Goal: Information Seeking & Learning: Learn about a topic

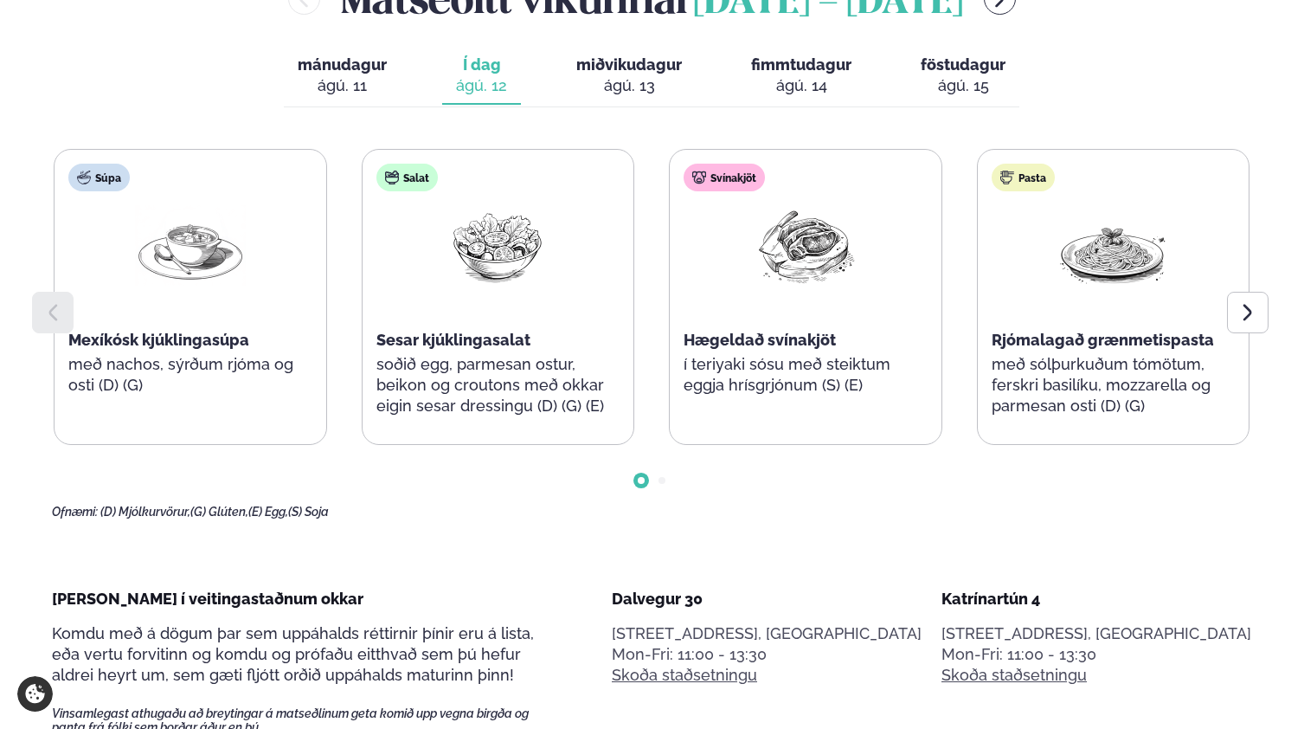
scroll to position [819, 0]
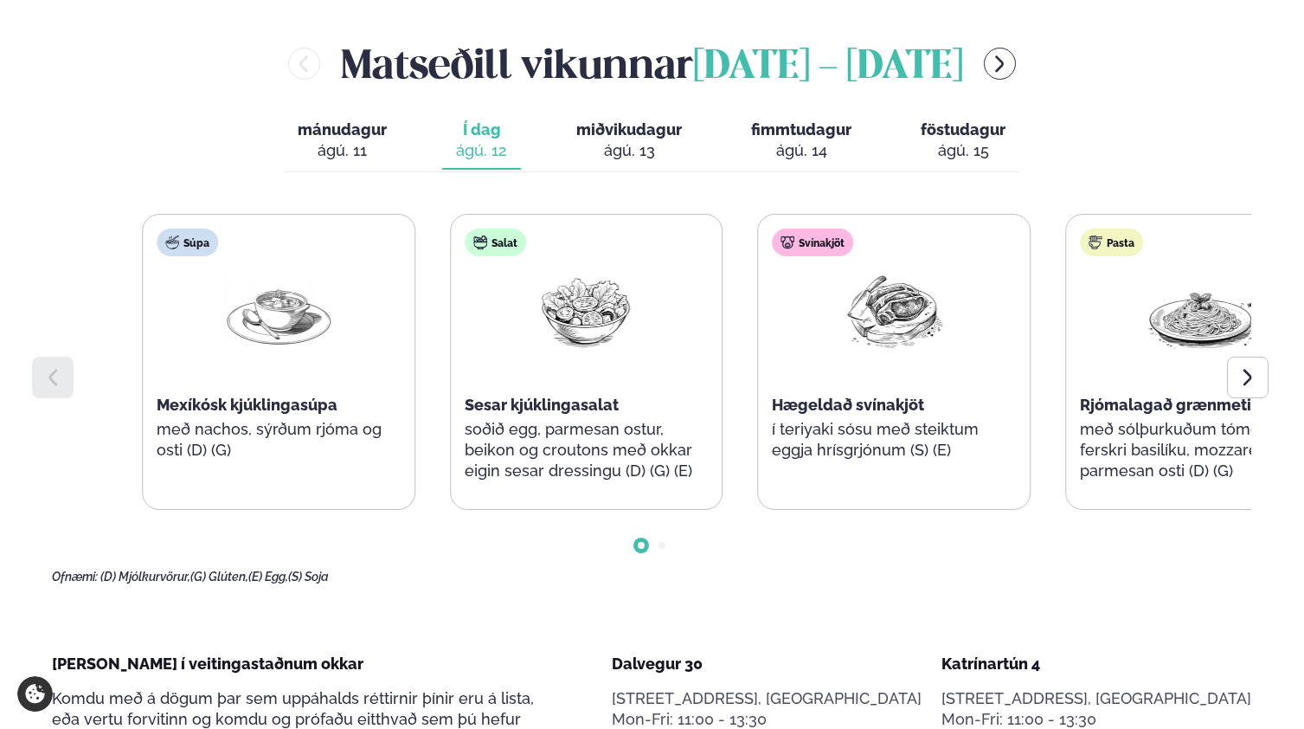
click at [820, 338] on div "Súpa Mexíkósk kjúklingasúpa með nachos, sýrðum rjóma og osti (D) (G) Salat Sesa…" at bounding box center [740, 362] width 1196 height 296
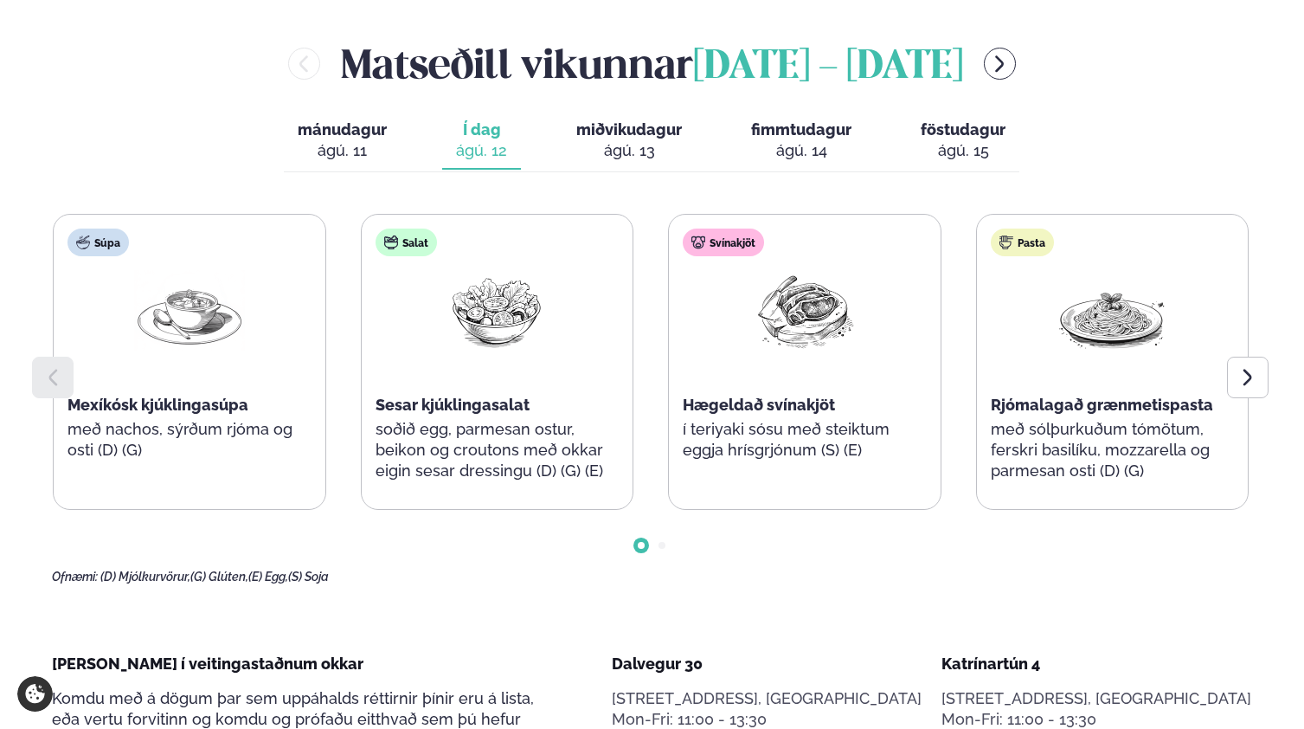
click at [962, 220] on div "Súpa Mexíkósk kjúklingasúpa með nachos, sýrðum rjóma og osti (D) (G) Salat Sesa…" at bounding box center [651, 362] width 1196 height 296
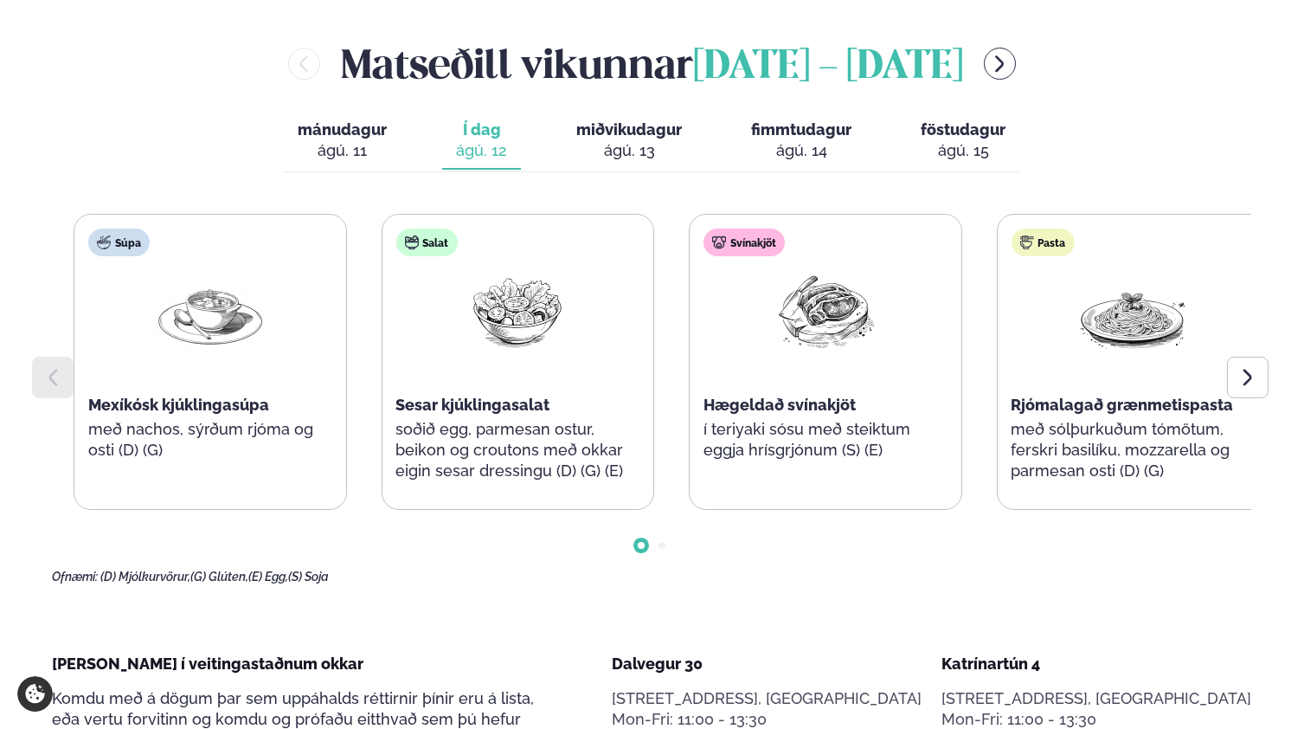
click at [422, 405] on div "Salat Sesar kjúklingasalat soðið egg, parmesan ostur, beikon og croutons með ok…" at bounding box center [517, 364] width 271 height 298
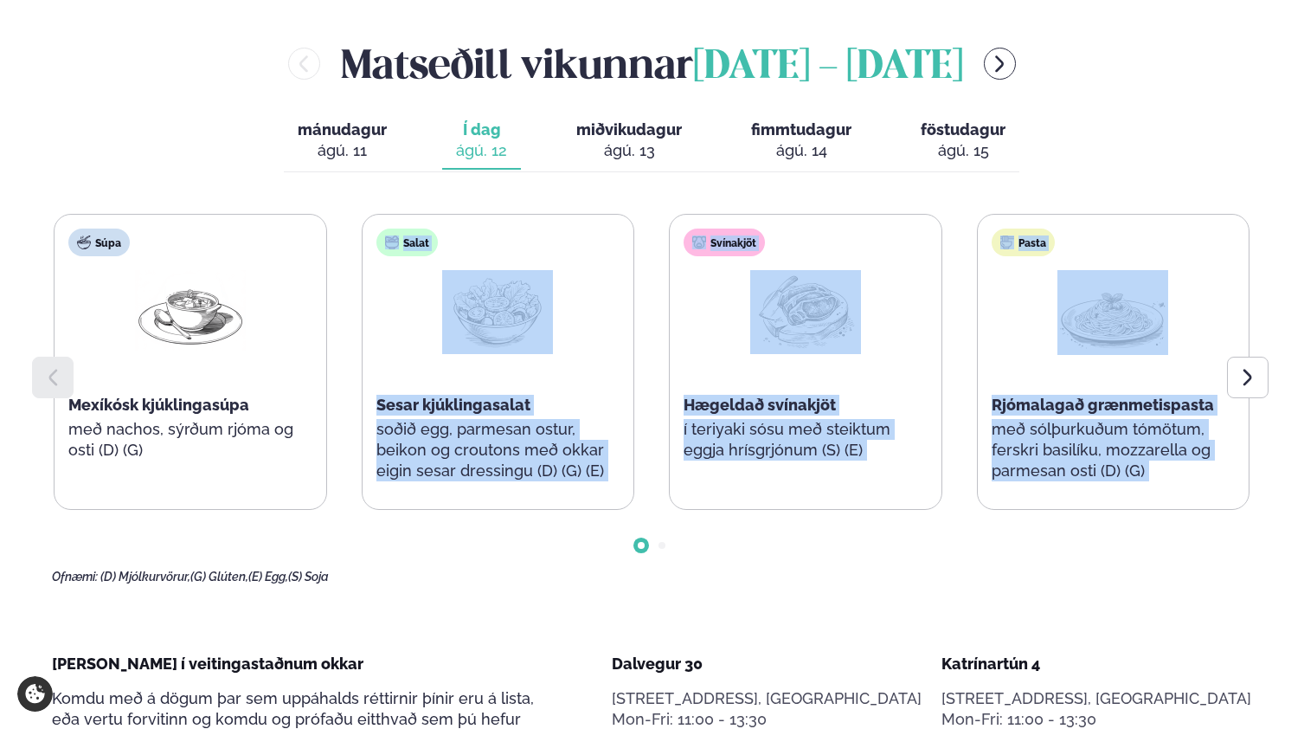
drag, startPoint x: 925, startPoint y: 454, endPoint x: 629, endPoint y: 141, distance: 430.4
click at [629, 141] on div "[PERSON_NAME] [DATE] - [DATE] mánudagur mán. [DATE] Í dag Í d. [DATE] miðvikuda…" at bounding box center [652, 309] width 1200 height 549
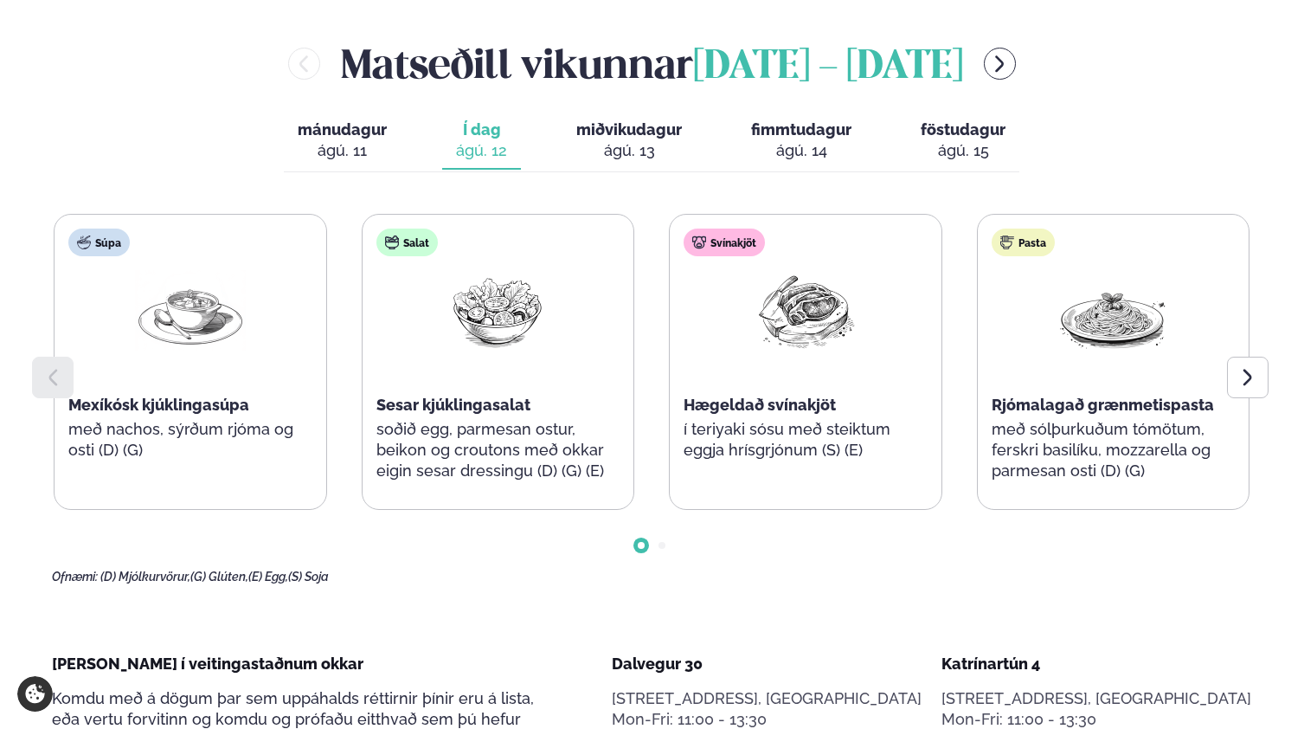
click at [1023, 510] on div at bounding box center [652, 531] width 1200 height 43
click at [635, 120] on span "miðvikudagur" at bounding box center [629, 129] width 106 height 18
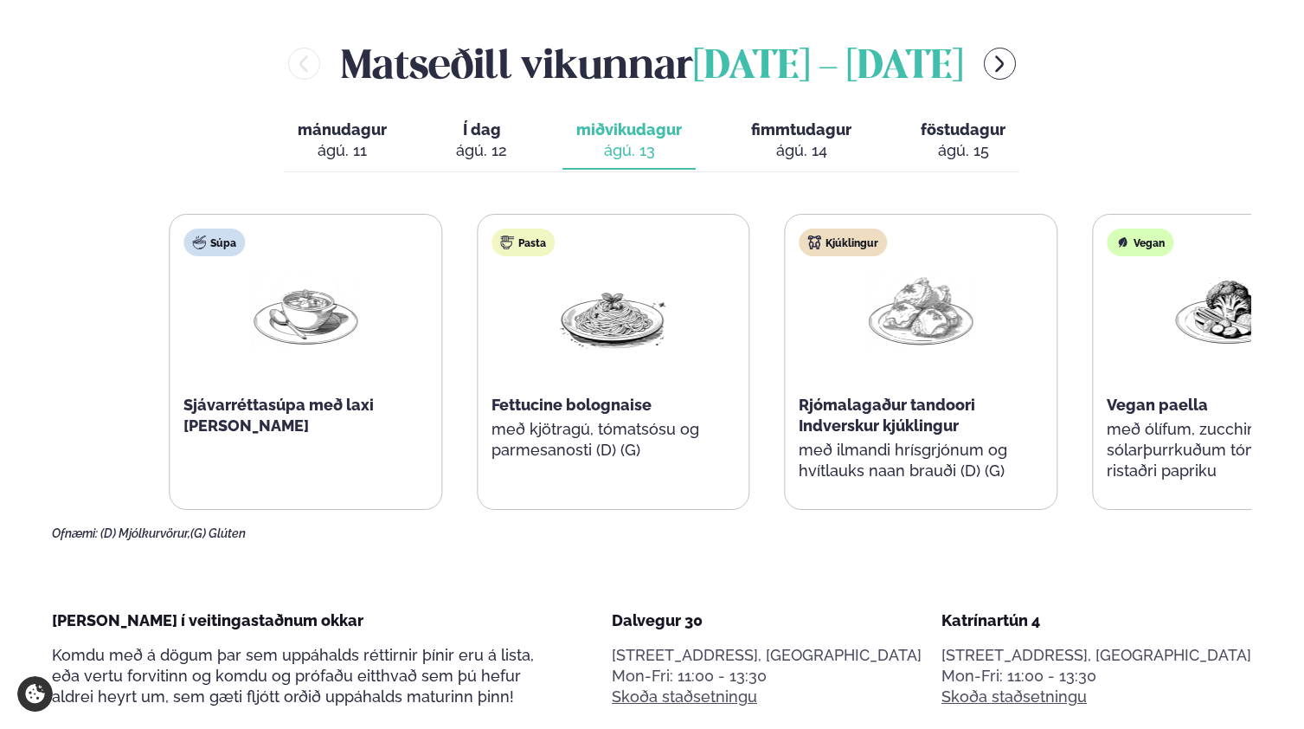
click at [588, 469] on div "Súpa Sjávarréttasúpa með laxi [PERSON_NAME] Pasta Fettucine bolognaise með kjöt…" at bounding box center [652, 377] width 1200 height 327
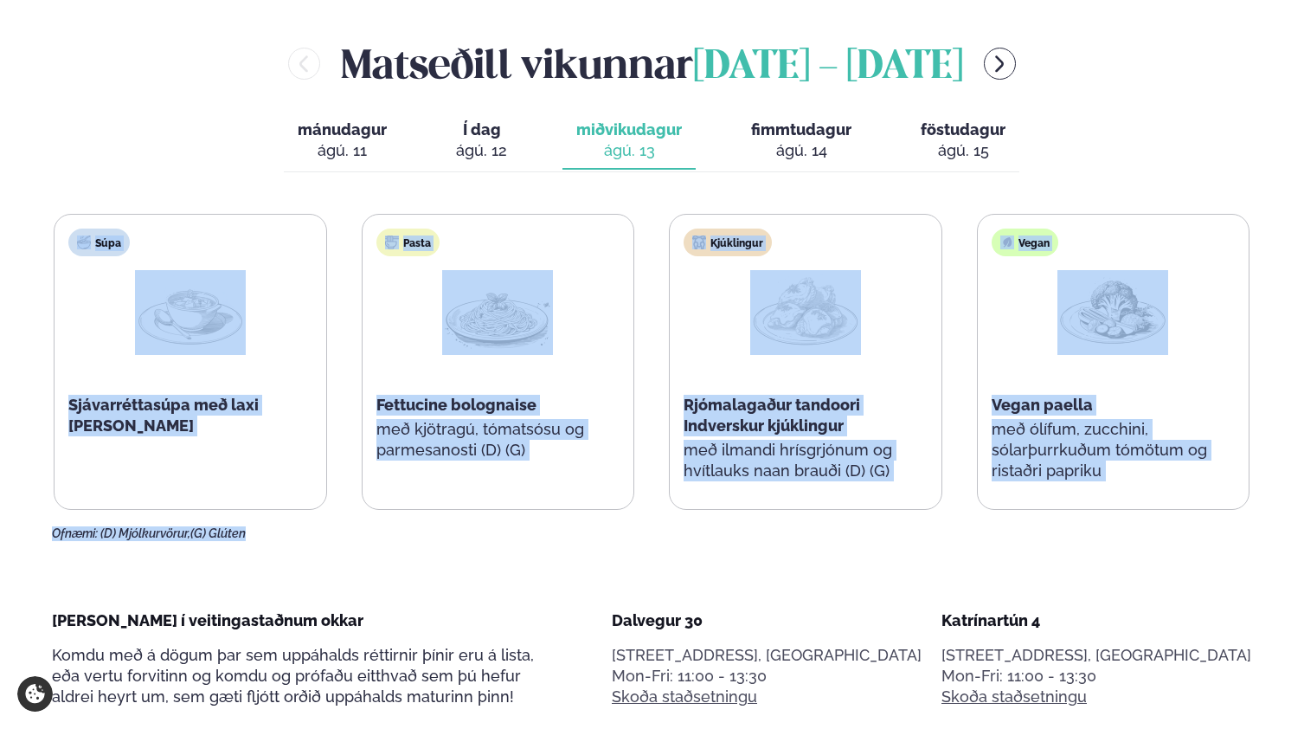
drag, startPoint x: 624, startPoint y: 511, endPoint x: 157, endPoint y: 151, distance: 589.4
click at [652, 248] on div "Súpa Sjávarréttasúpa með laxi [PERSON_NAME] Pasta Fettucine bolognaise með kjöt…" at bounding box center [652, 362] width 1196 height 296
click at [677, 224] on div "Kjúklingur Rjómalagaður tandoori Indverskur kjúklingur með ilmandi hrísgrjónum …" at bounding box center [806, 364] width 272 height 298
click at [994, 299] on div "Vegan Vegan paella með ólífum, zucchini, sólarþurrkuðum tómötum og ristaðri pap…" at bounding box center [1114, 364] width 272 height 298
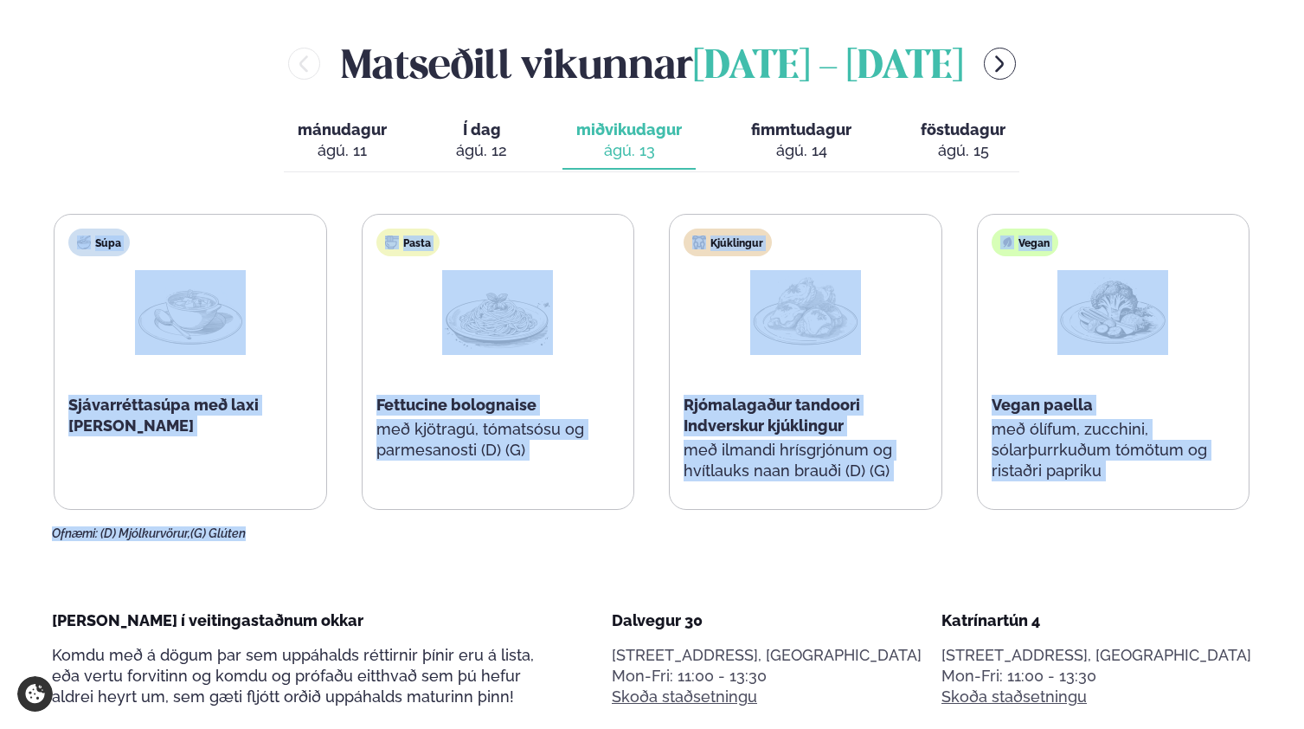
drag, startPoint x: 583, startPoint y: 111, endPoint x: 633, endPoint y: 141, distance: 57.9
click at [597, 126] on div "[PERSON_NAME] [DATE] - [DATE] mánudagur mán. [DATE] Í dag Í d. [DATE] miðvikuda…" at bounding box center [652, 287] width 1200 height 505
click at [1024, 419] on p "með ólífum, zucchini, sólarþurrkuðum tómötum og ristaðri papriku" at bounding box center [1114, 450] width 244 height 62
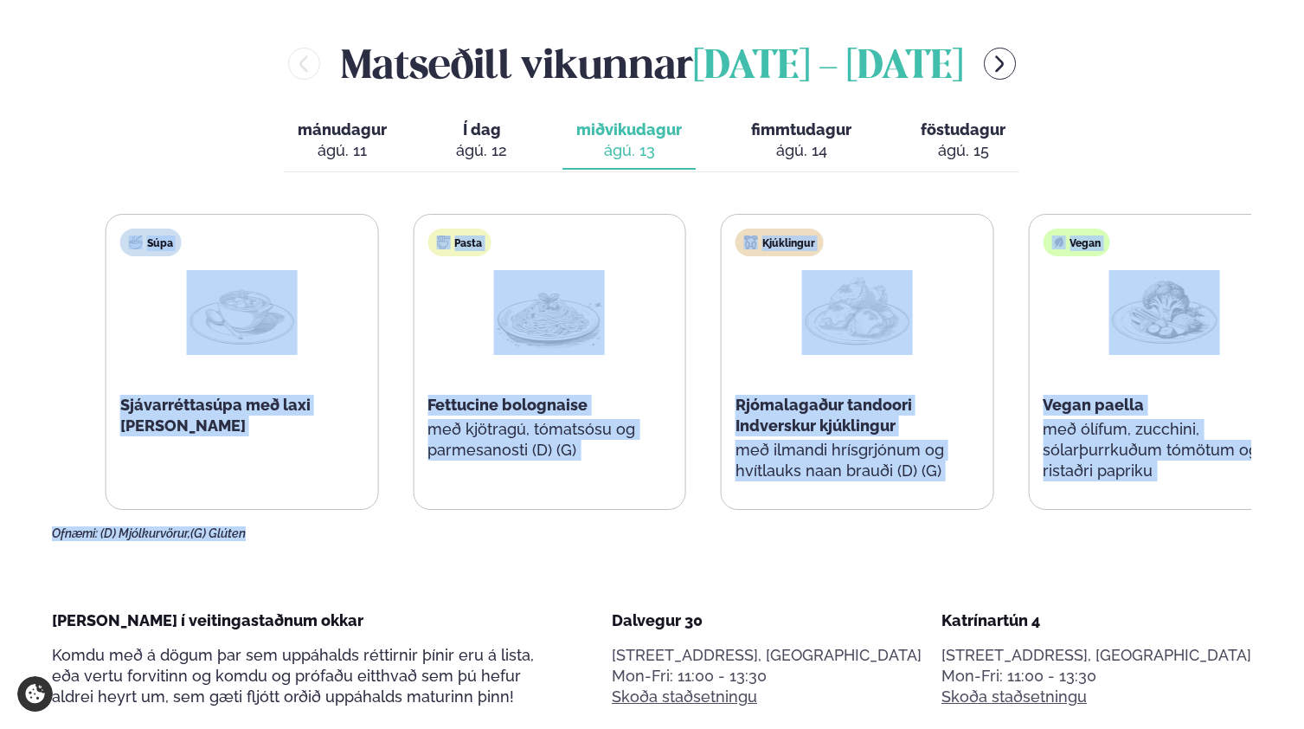
click at [1119, 370] on div "Vegan Vegan paella með ólífum, zucchini, sólarþurrkuðum tómötum og ristaðri pap…" at bounding box center [1165, 364] width 272 height 298
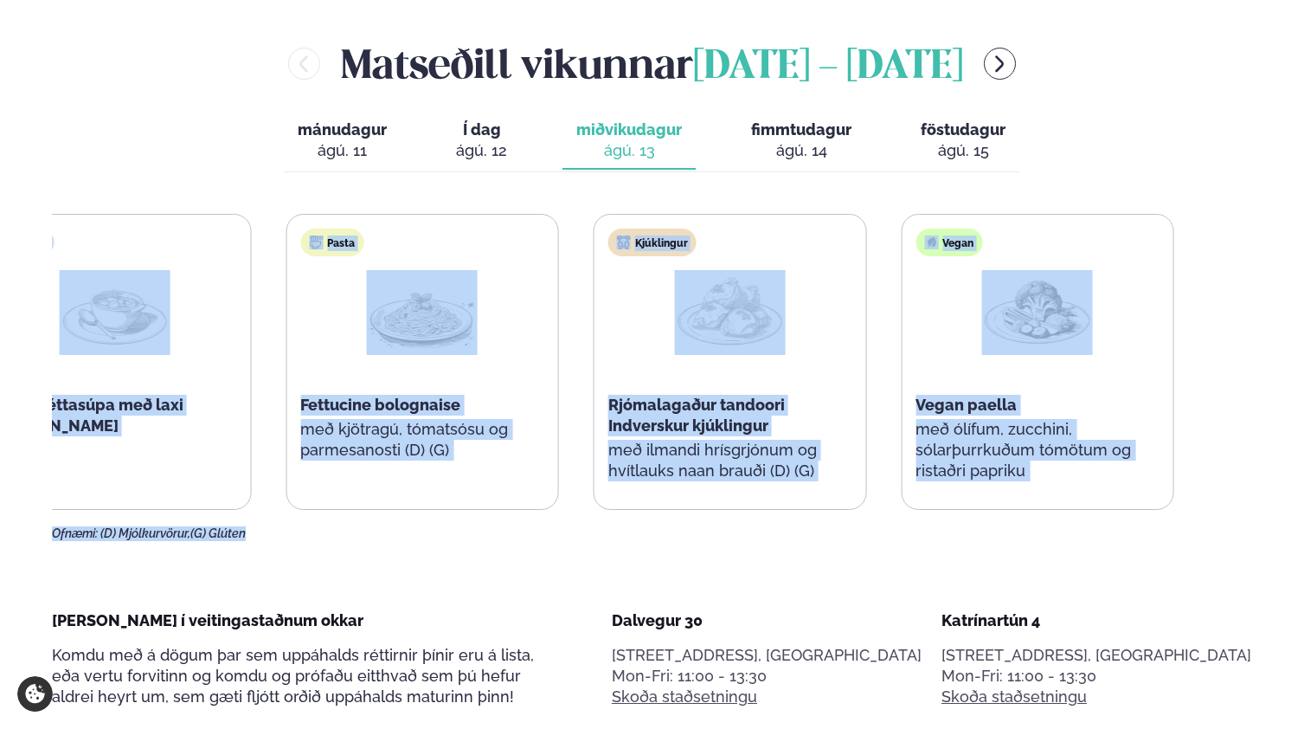
click at [948, 327] on div "Vegan Vegan paella með ólífum, zucchini, sólarþurrkuðum tómötum og ristaðri pap…" at bounding box center [1038, 364] width 272 height 298
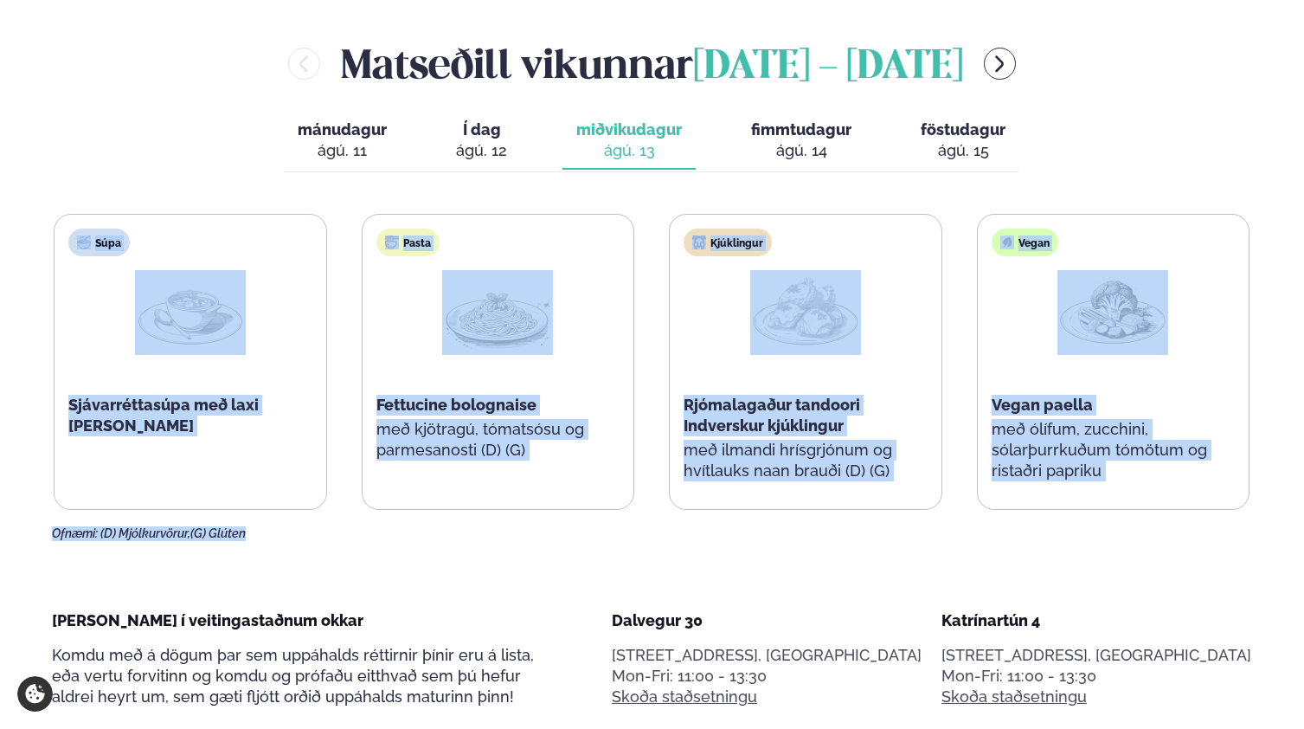
click at [845, 120] on span "fimmtudagur" at bounding box center [801, 129] width 100 height 18
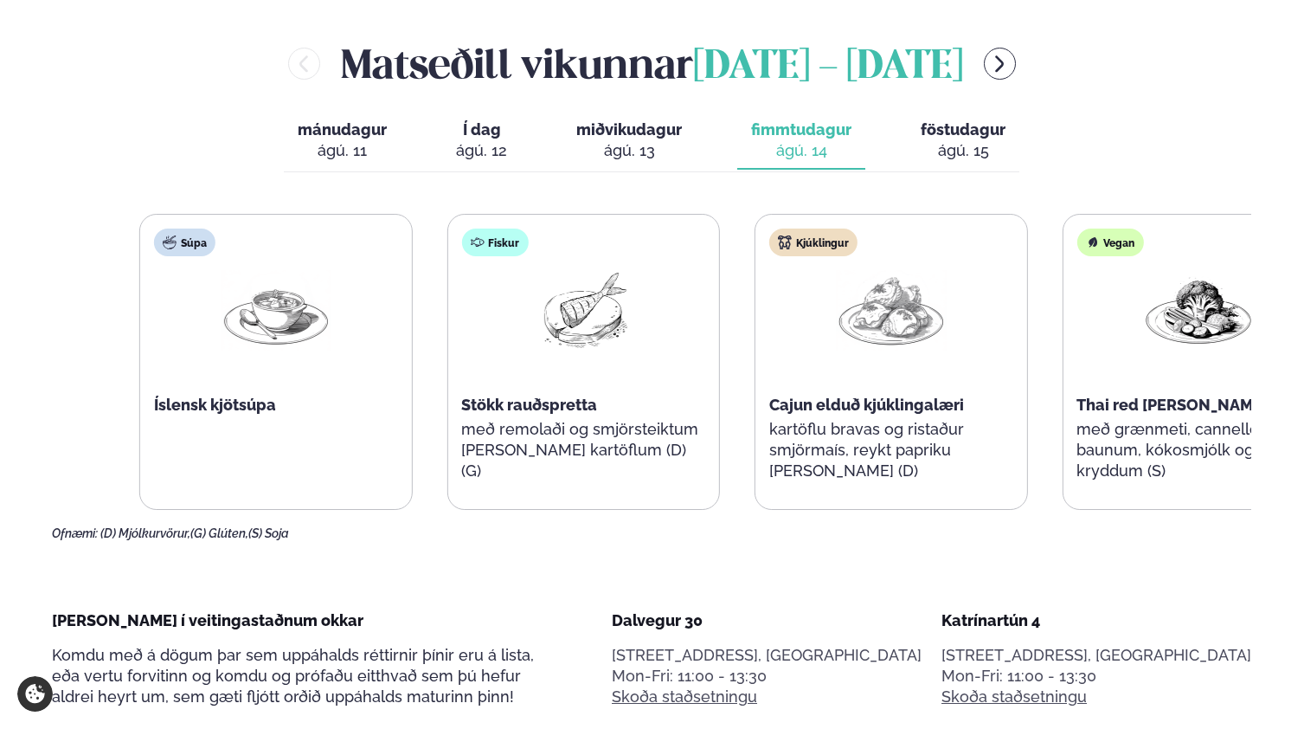
click at [266, 396] on span "Íslensk kjötsúpa" at bounding box center [215, 405] width 122 height 18
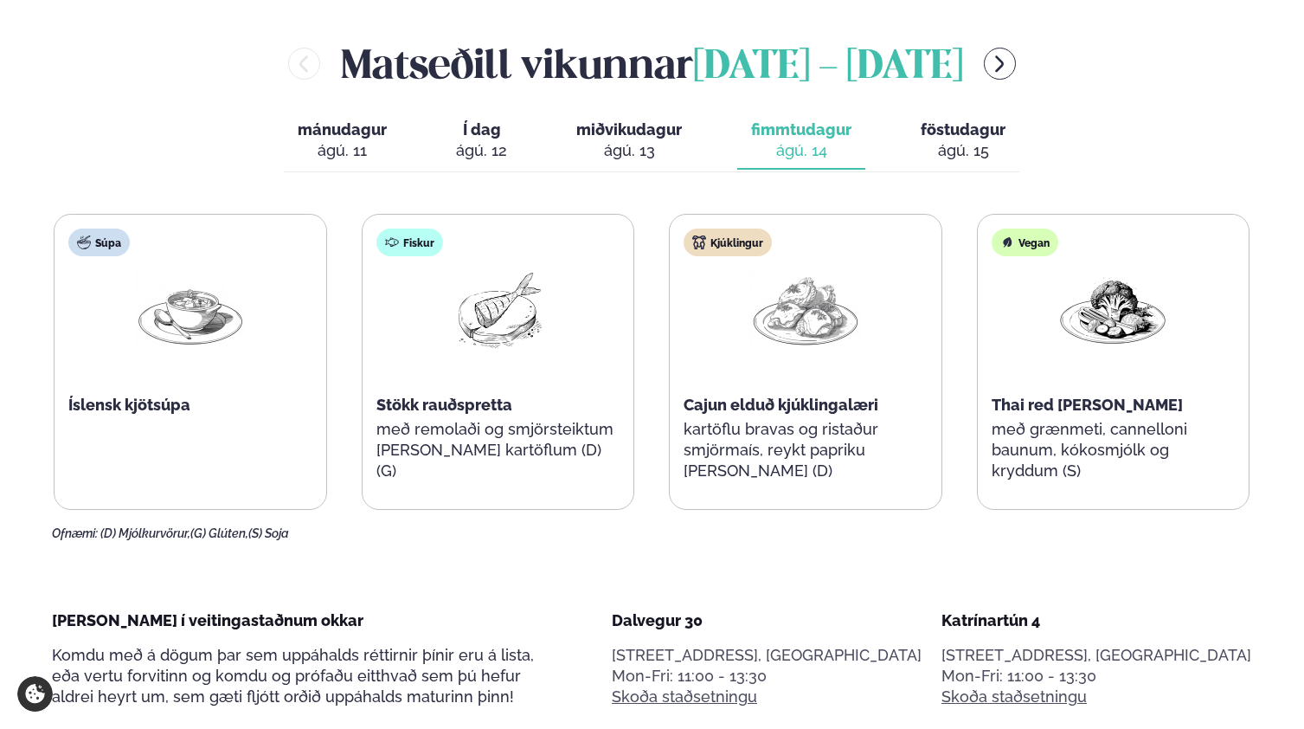
click at [425, 396] on span "Stökk rauðspretta" at bounding box center [444, 405] width 136 height 18
click at [449, 396] on span "Stökk rauðspretta" at bounding box center [444, 405] width 136 height 18
click at [772, 396] on span "Cajun elduð kjúklingalæri" at bounding box center [781, 405] width 195 height 18
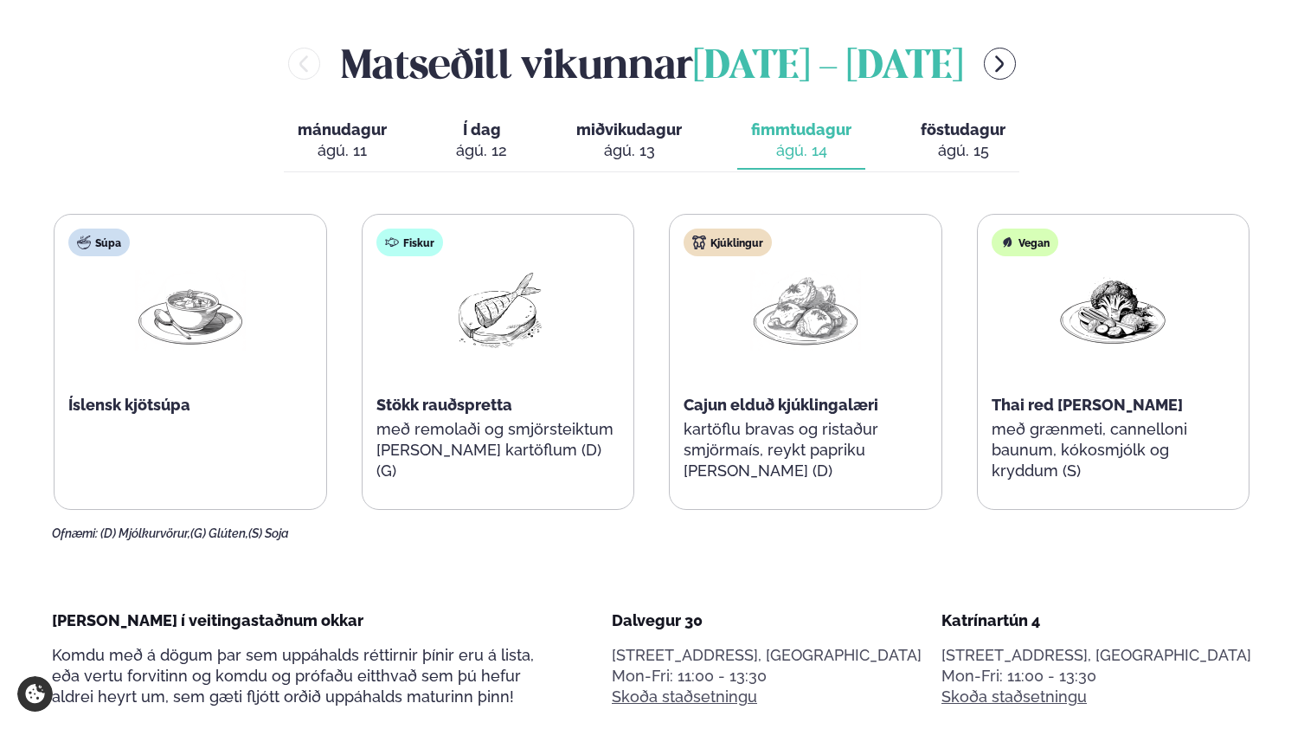
click at [970, 120] on span "föstudagur" at bounding box center [963, 129] width 85 height 18
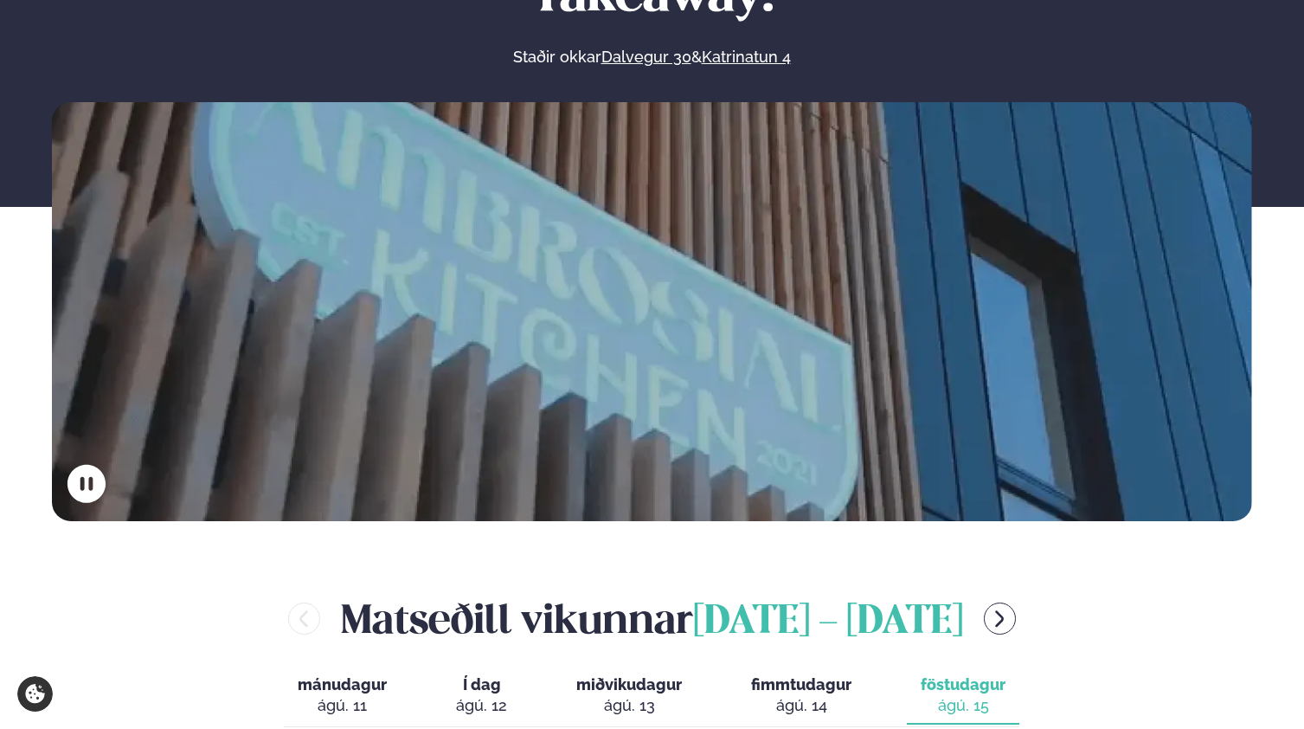
scroll to position [347, 0]
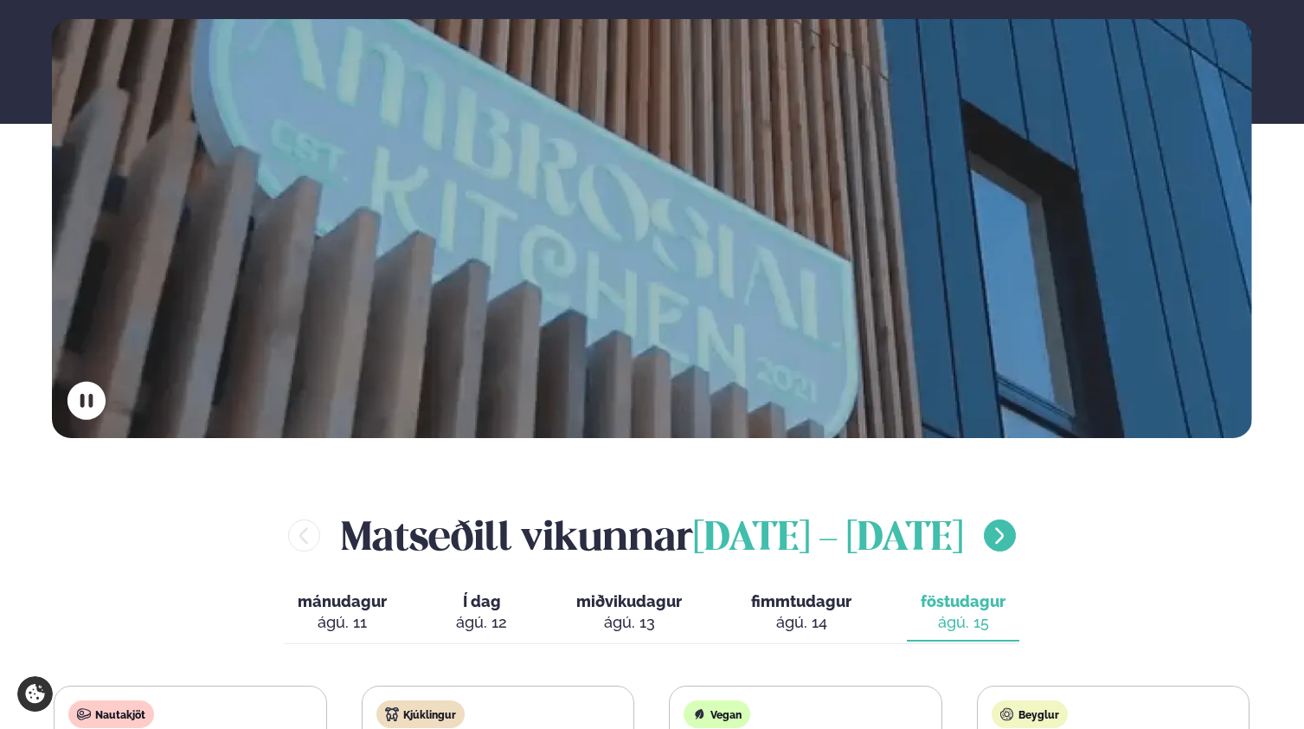
click at [995, 527] on icon "menu-btn-right" at bounding box center [999, 535] width 9 height 16
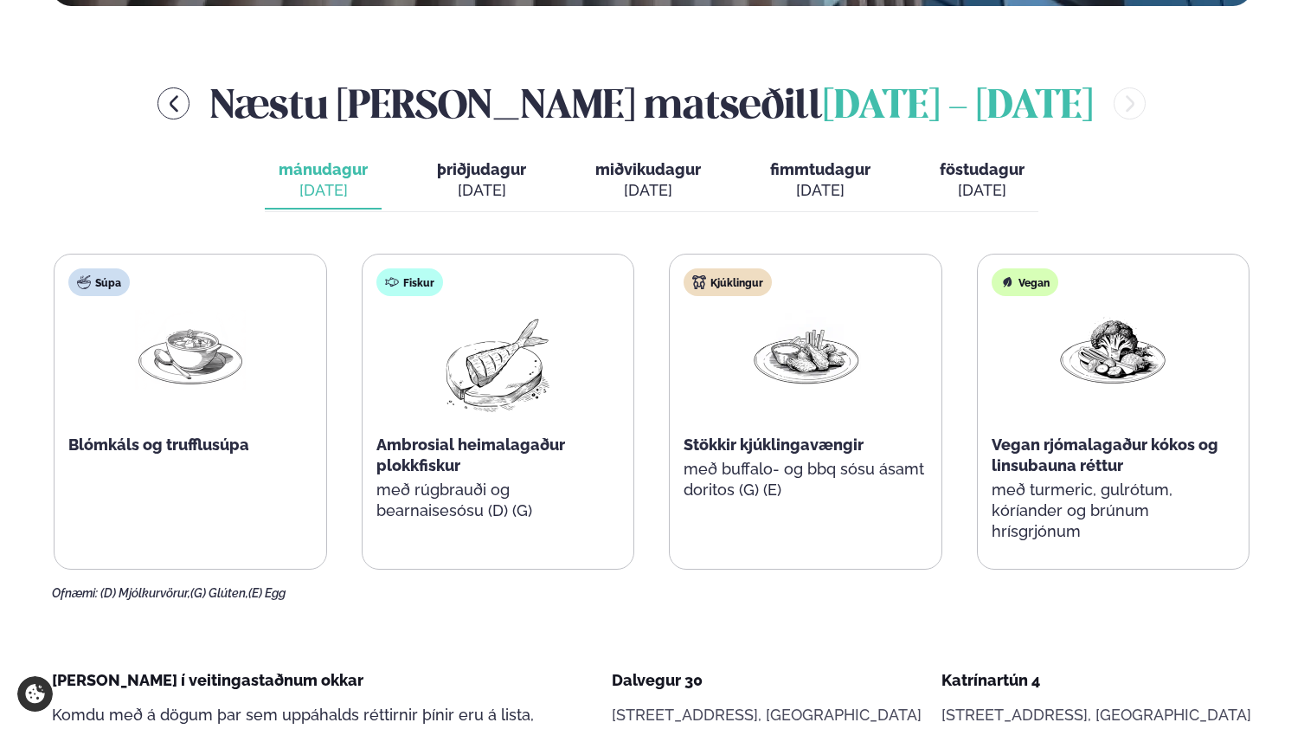
scroll to position [782, 0]
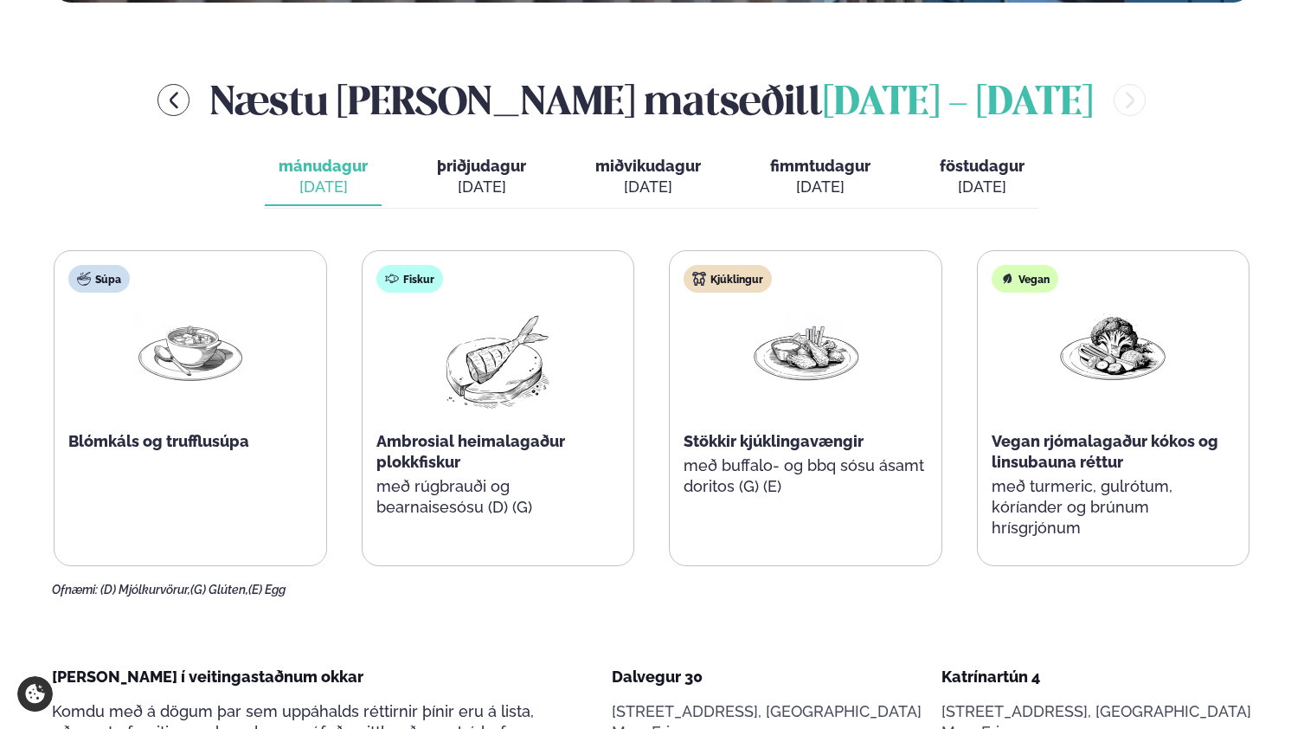
click at [509, 177] on div "[DATE]" at bounding box center [481, 187] width 89 height 21
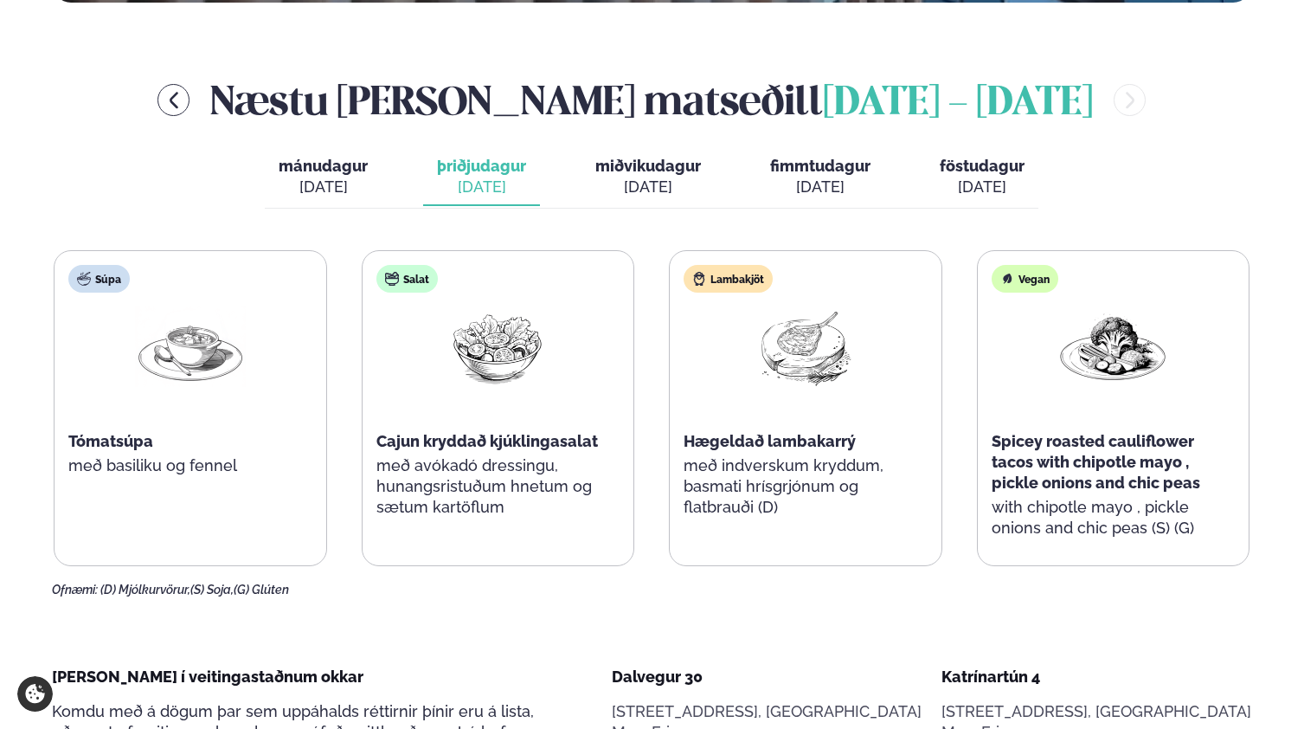
click at [620, 177] on div "[DATE]" at bounding box center [648, 187] width 106 height 21
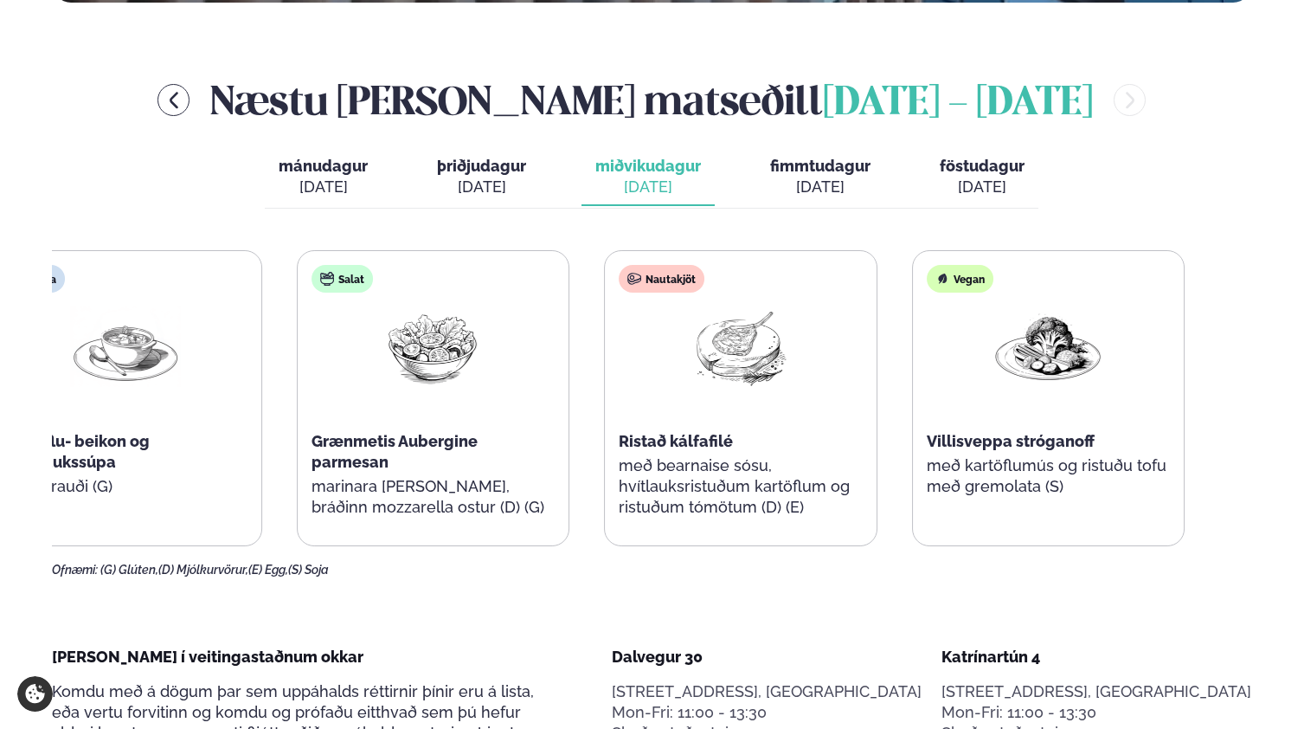
click at [380, 329] on div "Salat Grænmetis Aubergine parmesan marinara [PERSON_NAME], bráðinn mozzarella o…" at bounding box center [433, 400] width 271 height 298
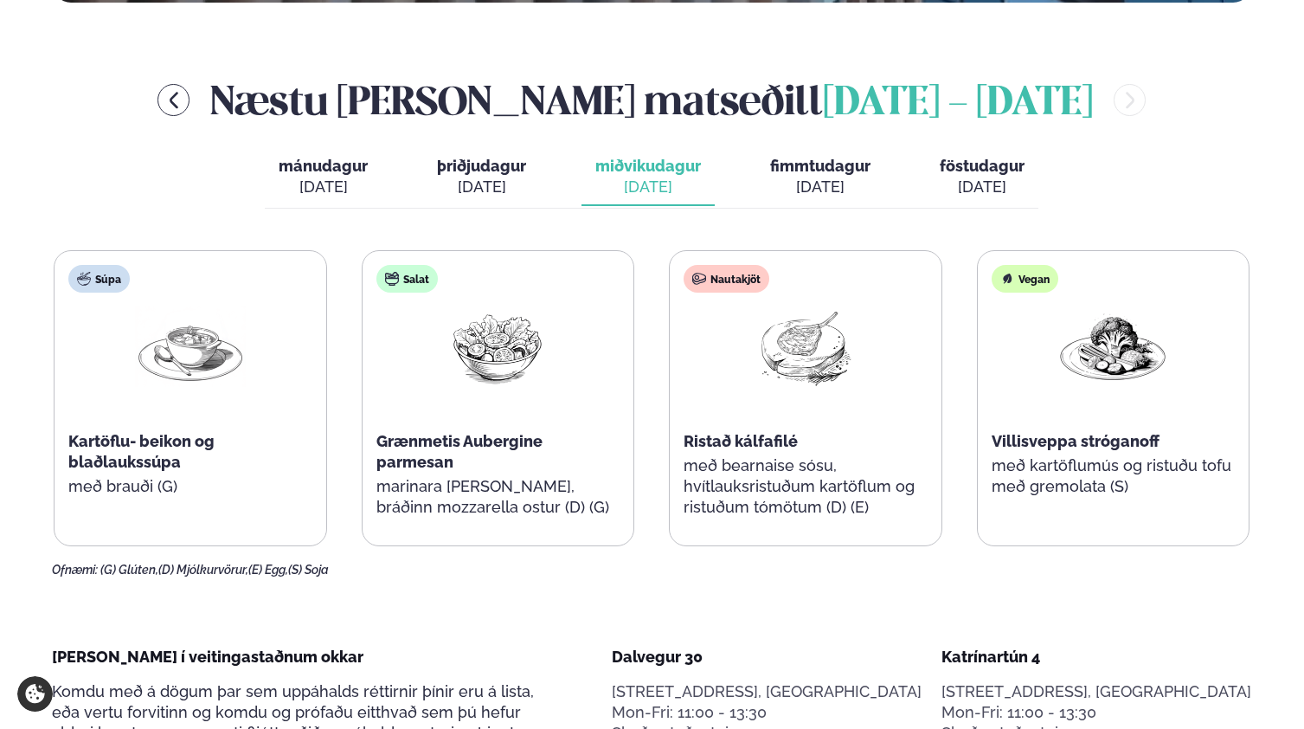
click at [1054, 281] on div "Vegan Villisveppa stróganoff með kartöflumús og ristuðu tofu með gremolata (S)" at bounding box center [1114, 389] width 272 height 277
click at [825, 157] on span "fimmtudagur" at bounding box center [820, 166] width 100 height 18
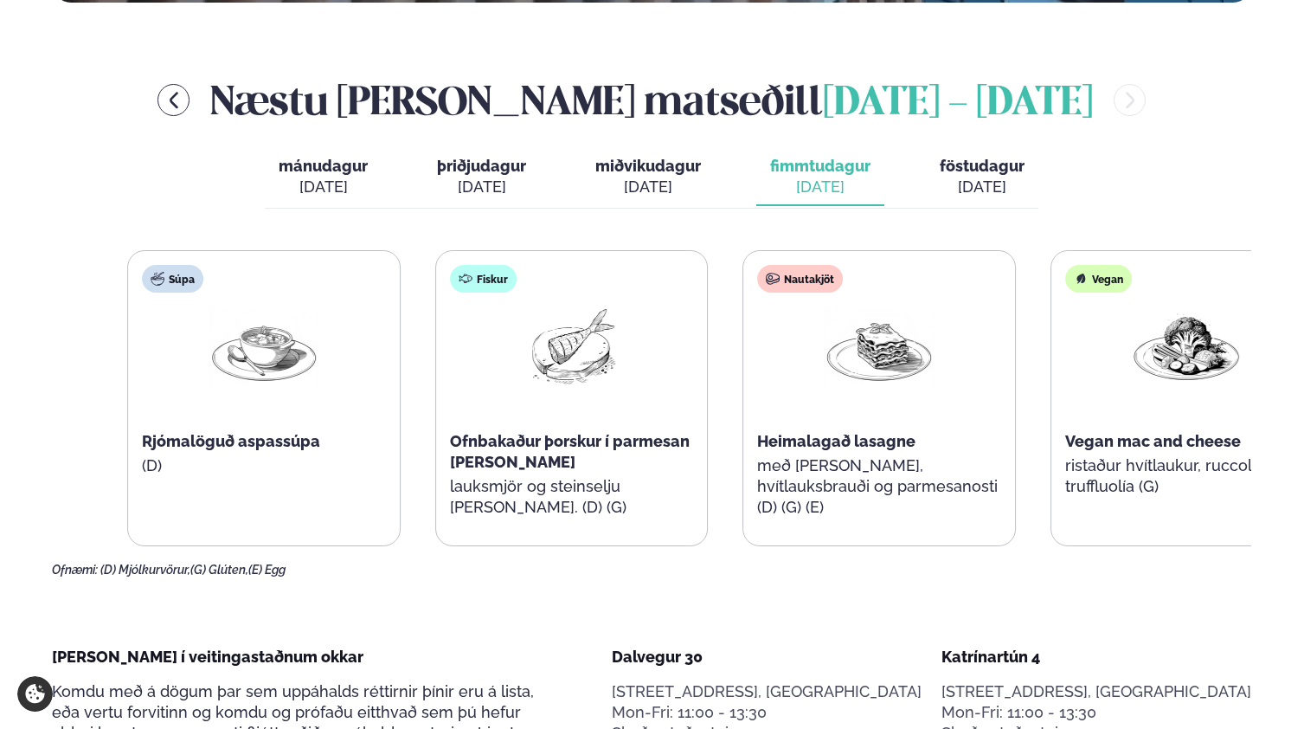
click at [910, 365] on div "Nautakjöt Heimalagað lasagne með [PERSON_NAME], hvítlauksbrauði og parmesanosti…" at bounding box center [879, 400] width 272 height 298
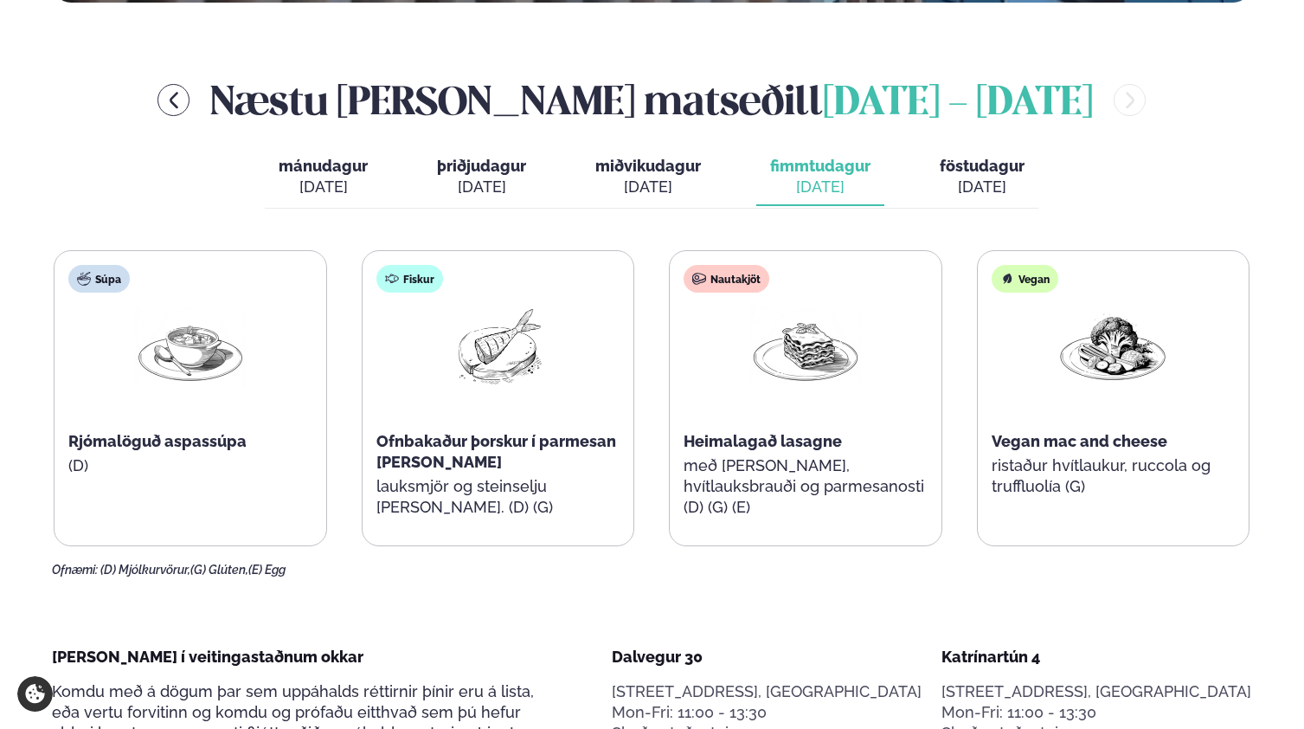
click at [1008, 393] on div "Vegan Vegan mac and cheese ristaður hvítlaukur, ruccola og truffluolía (G)" at bounding box center [1114, 389] width 272 height 277
click at [1008, 157] on span "föstudagur" at bounding box center [982, 166] width 85 height 18
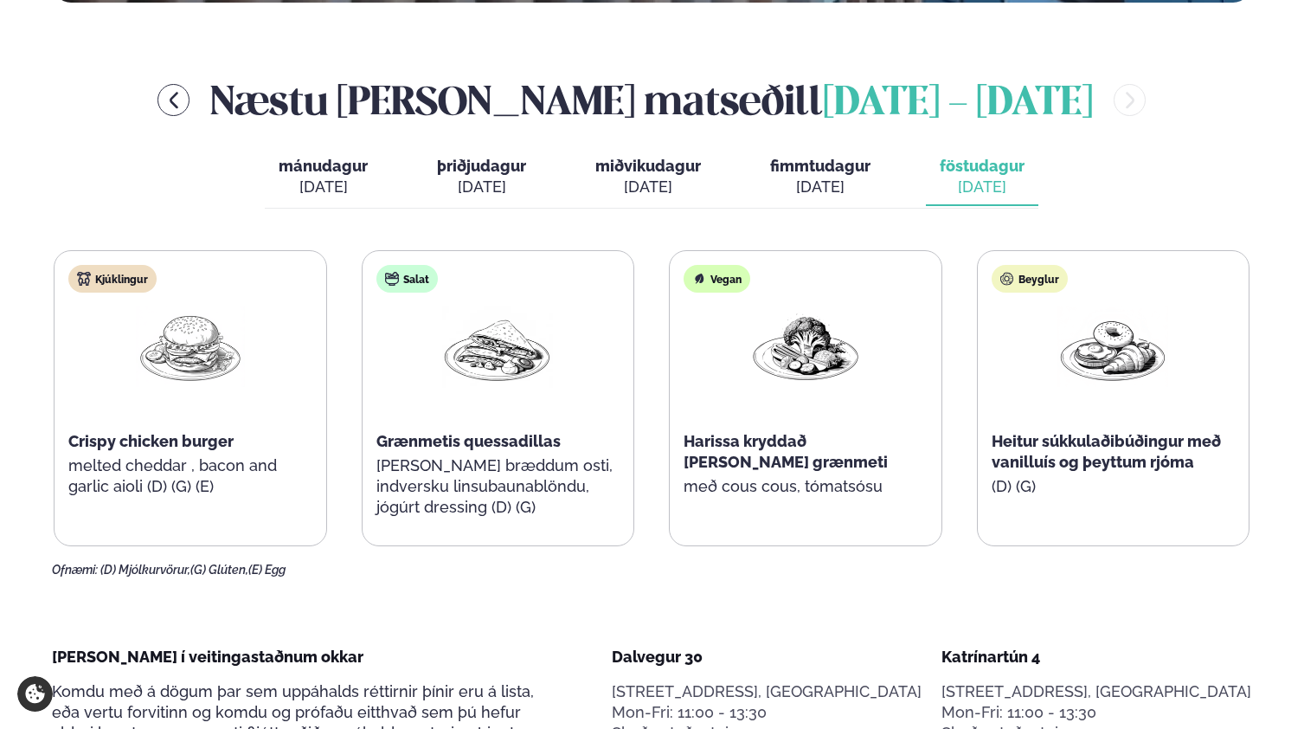
click at [161, 432] on span "Crispy chicken burger" at bounding box center [150, 441] width 165 height 18
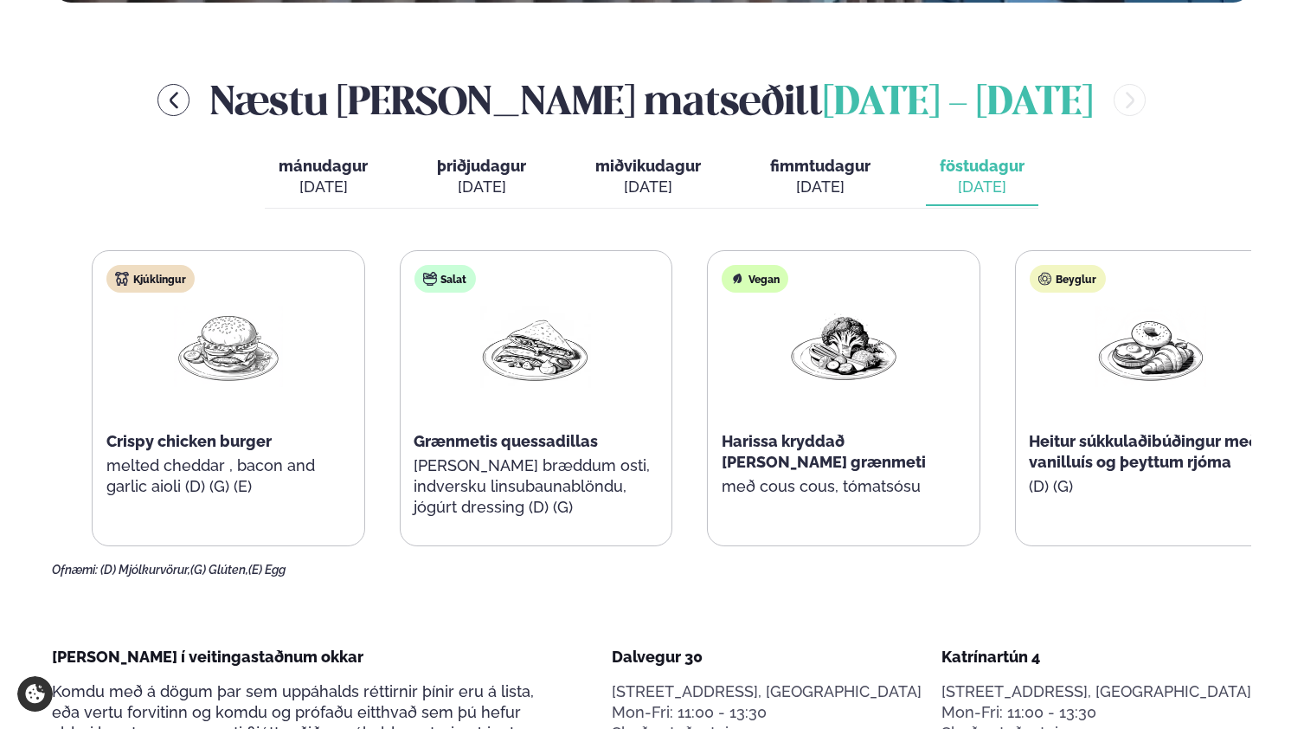
click at [174, 432] on span "Crispy chicken burger" at bounding box center [188, 441] width 165 height 18
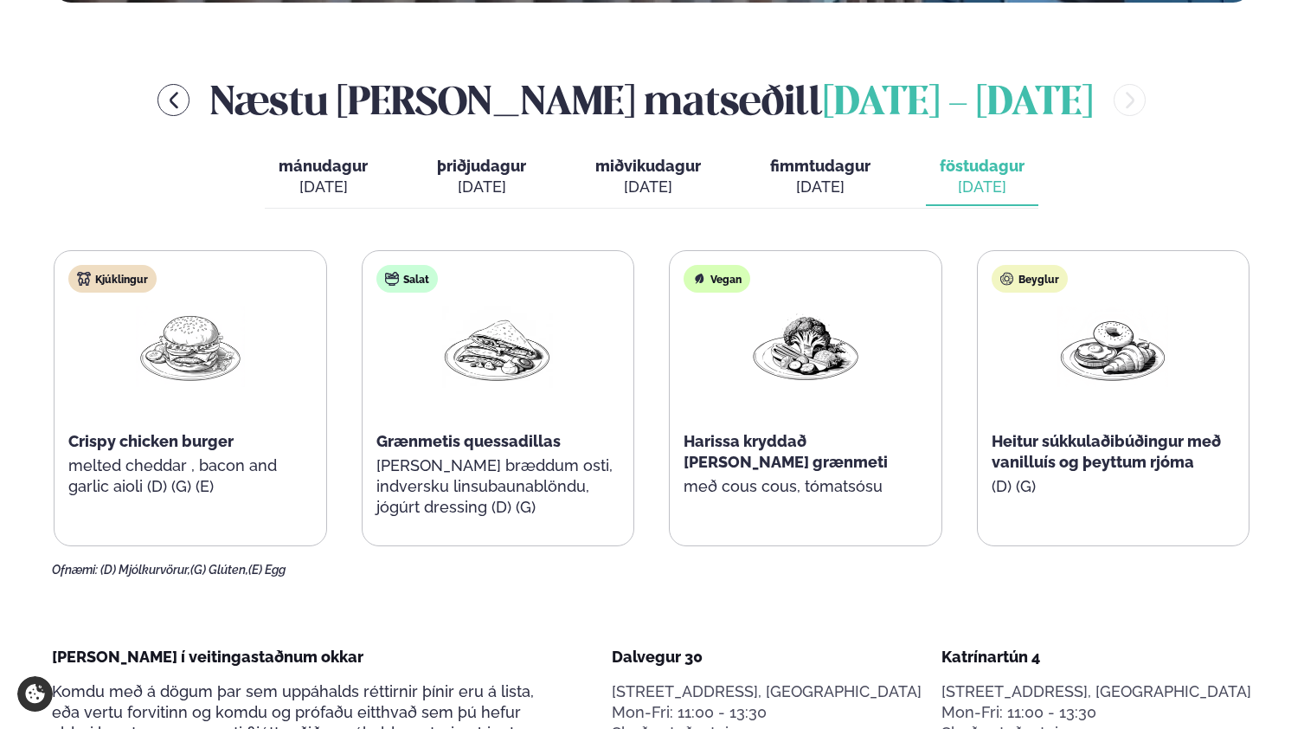
click at [433, 432] on span "Grænmetis quessadillas" at bounding box center [468, 441] width 184 height 18
click at [791, 432] on span "Harissa kryddað [PERSON_NAME] grænmeti" at bounding box center [786, 451] width 204 height 39
click at [790, 432] on span "Harissa kryddað [PERSON_NAME] grænmeti" at bounding box center [786, 451] width 204 height 39
click at [1101, 432] on span "Heitur súkkulaðibúðingur með vanilluís og þeyttum rjóma" at bounding box center [1106, 451] width 229 height 39
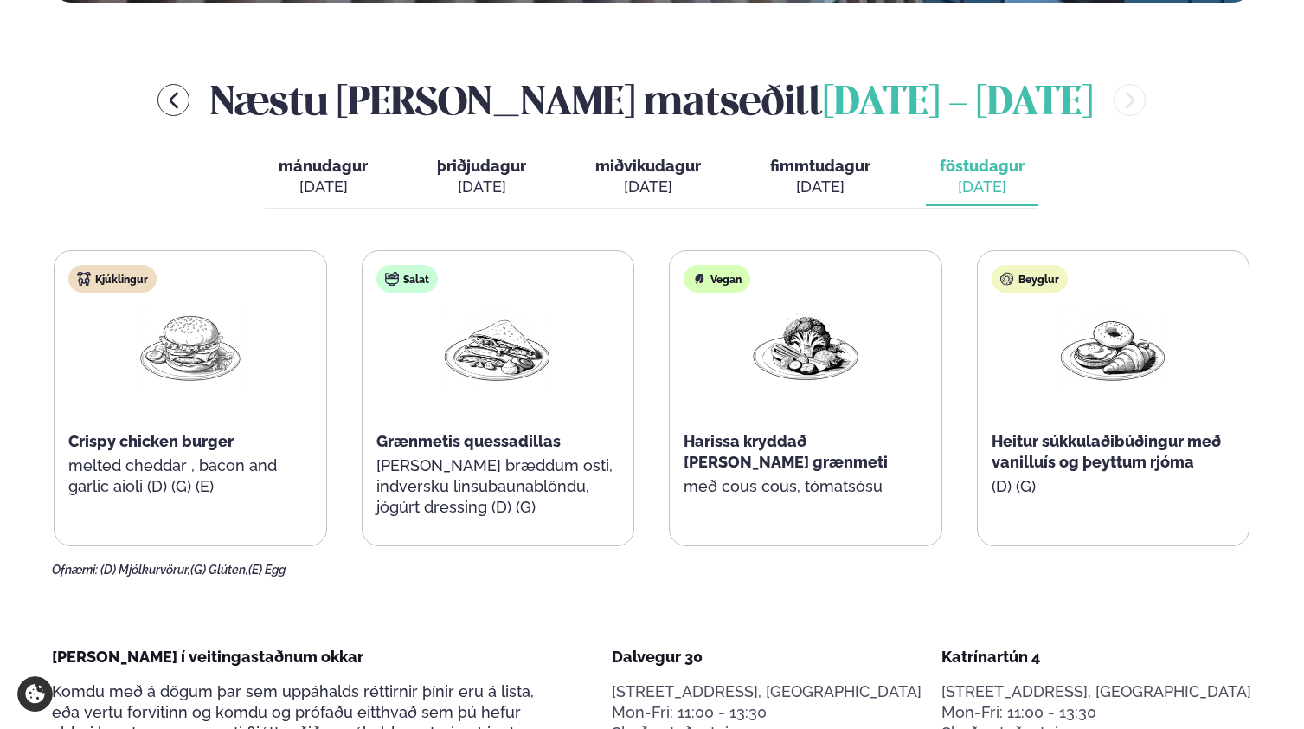
click at [119, 457] on div "Kjúklingur Crispy chicken burger melted cheddar , bacon and garlic aioli (D) (G…" at bounding box center [191, 389] width 272 height 277
click at [947, 327] on div "Kjúklingur Crispy chicken burger melted cheddar , bacon and garlic aioli (D) (G…" at bounding box center [652, 398] width 1196 height 296
click at [1129, 306] on img at bounding box center [1113, 346] width 111 height 80
